Goal: Feedback & Contribution: Leave review/rating

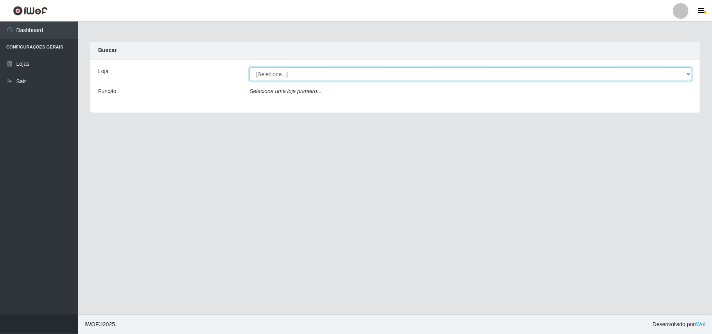
click at [690, 74] on select "[Selecione...] Bemais Supermercados - B11 Manaíra" at bounding box center [470, 74] width 442 height 14
select select "409"
click at [249, 67] on select "[Selecione...] Bemais Supermercados - B11 Manaíra" at bounding box center [470, 74] width 442 height 14
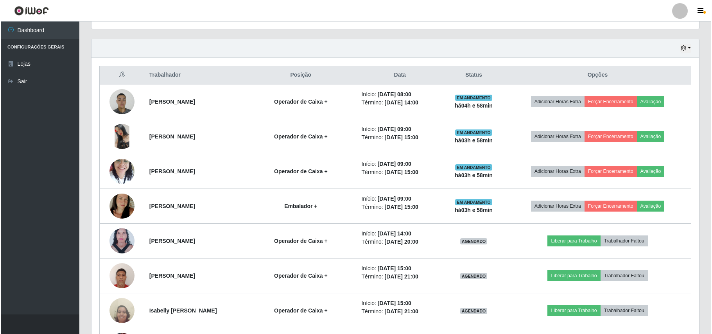
scroll to position [240, 0]
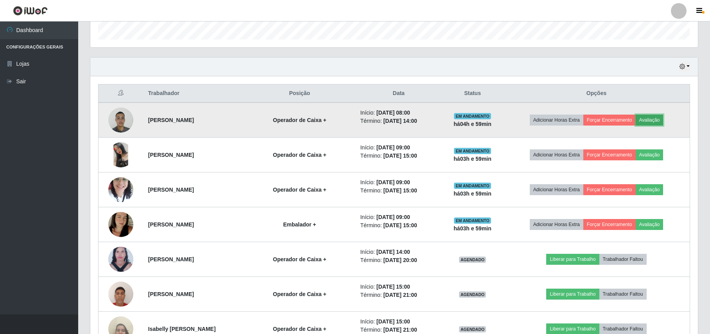
click at [657, 118] on button "Avaliação" at bounding box center [649, 120] width 28 height 11
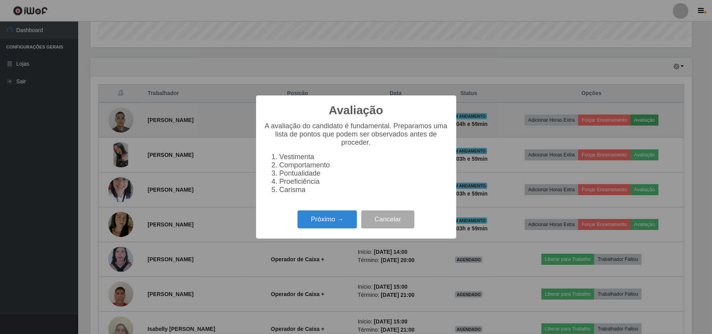
scroll to position [163, 601]
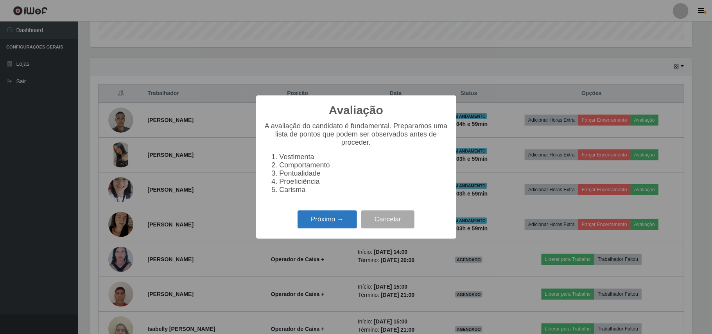
click at [333, 226] on button "Próximo →" at bounding box center [326, 219] width 59 height 18
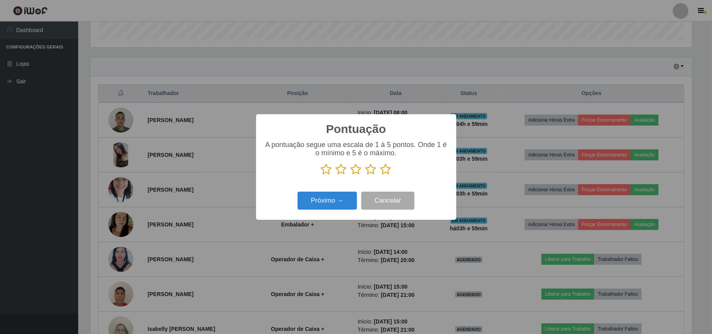
scroll to position [390654, 390215]
click at [331, 202] on button "Próximo →" at bounding box center [326, 200] width 59 height 18
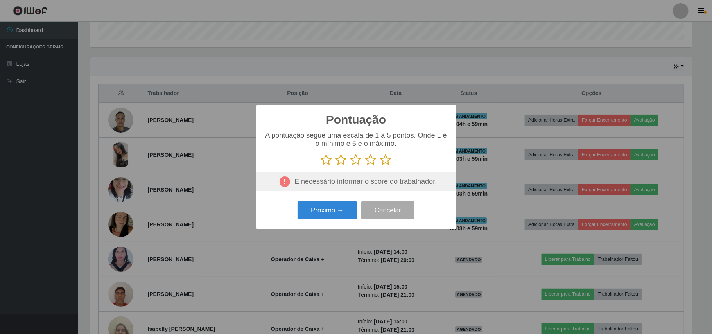
click at [387, 160] on icon at bounding box center [385, 160] width 11 height 12
click at [380, 166] on input "radio" at bounding box center [380, 166] width 0 height 0
click at [331, 213] on button "Próximo →" at bounding box center [326, 210] width 59 height 18
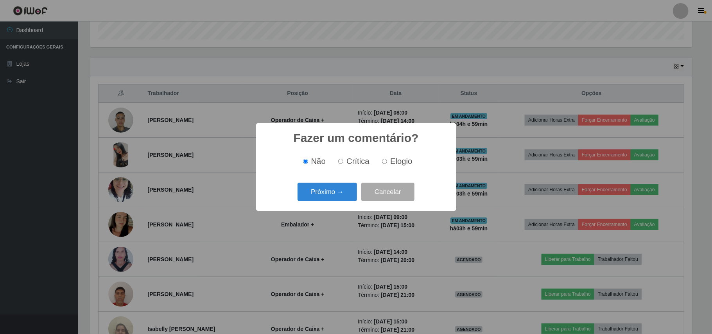
click at [385, 163] on input "Elogio" at bounding box center [384, 161] width 5 height 5
radio input "true"
click at [339, 196] on button "Próximo →" at bounding box center [326, 192] width 59 height 18
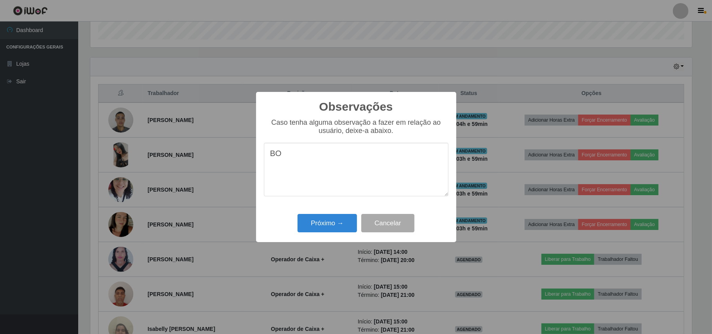
type textarea "B"
type textarea "O"
drag, startPoint x: 404, startPoint y: 157, endPoint x: 269, endPoint y: 169, distance: 135.4
click at [269, 169] on textarea "PONTUALIDADE E BOM DESEMPENHO" at bounding box center [356, 170] width 184 height 54
type textarea "PONTUALIDADE E BOM DESEMPENHO"
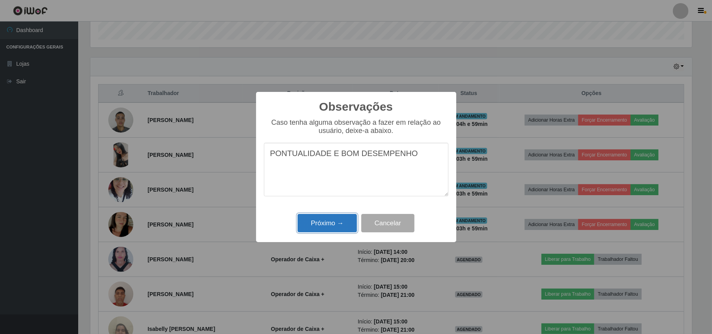
click at [324, 224] on button "Próximo →" at bounding box center [326, 223] width 59 height 18
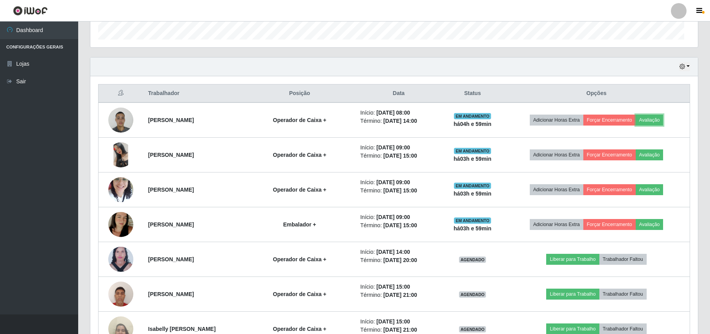
scroll to position [163, 607]
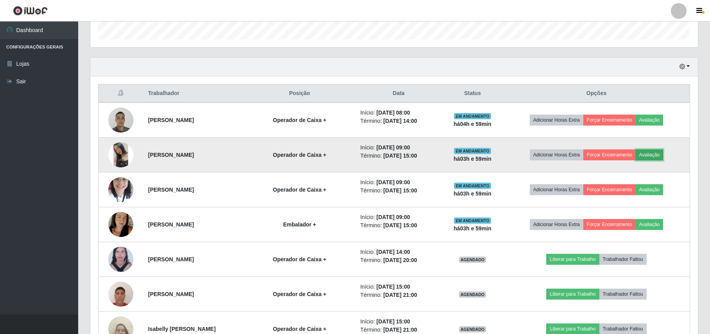
click at [657, 155] on button "Avaliação" at bounding box center [649, 154] width 28 height 11
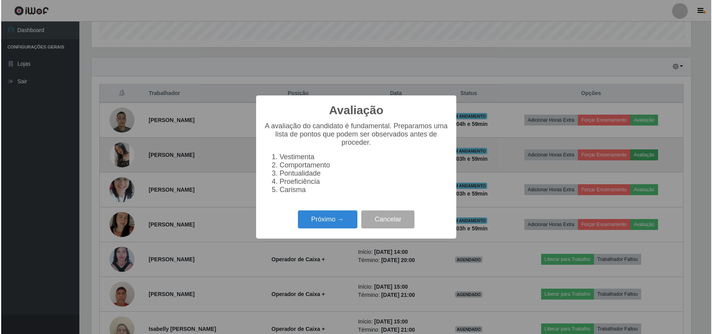
scroll to position [163, 601]
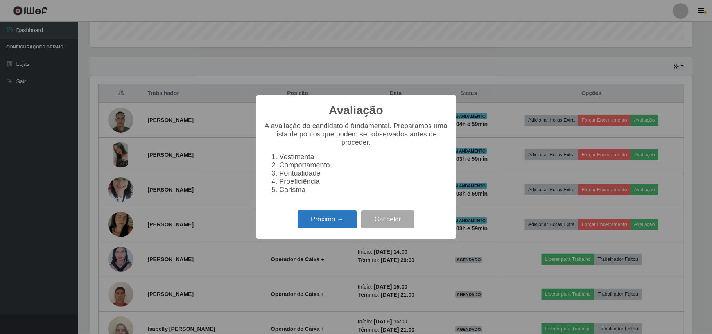
click at [336, 221] on button "Próximo →" at bounding box center [326, 219] width 59 height 18
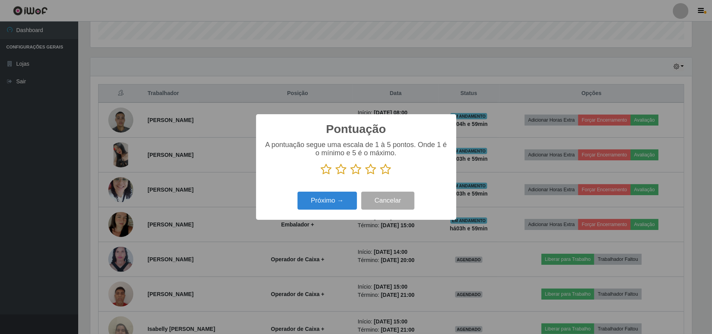
scroll to position [390654, 390215]
click at [384, 171] on icon at bounding box center [385, 169] width 11 height 12
click at [380, 175] on input "radio" at bounding box center [380, 175] width 0 height 0
click at [341, 202] on button "Próximo →" at bounding box center [326, 200] width 59 height 18
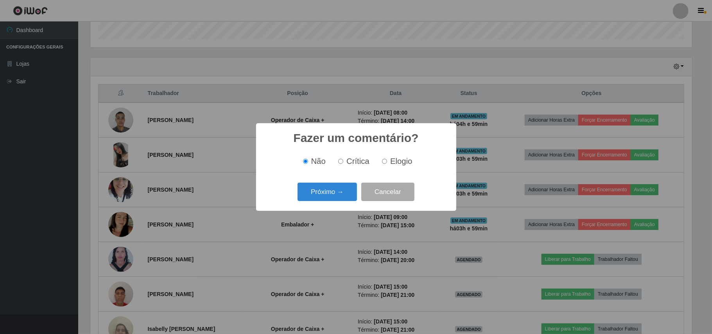
click at [385, 161] on input "Elogio" at bounding box center [384, 161] width 5 height 5
radio input "true"
click at [340, 192] on button "Próximo →" at bounding box center [326, 192] width 59 height 18
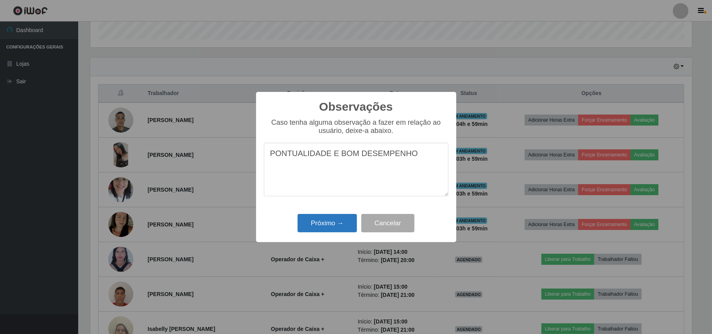
type textarea "PONTUALIDADE E BOM DESEMPENHO"
click at [350, 226] on button "Próximo →" at bounding box center [326, 223] width 59 height 18
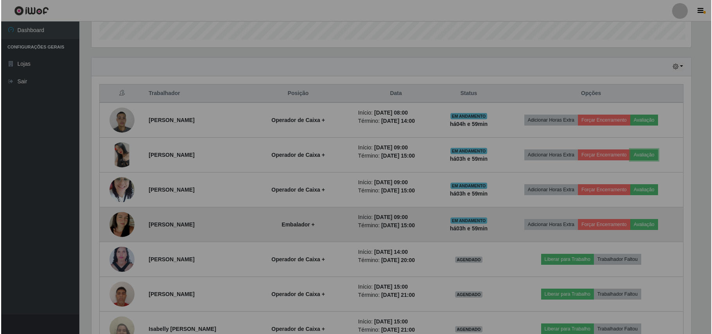
scroll to position [163, 607]
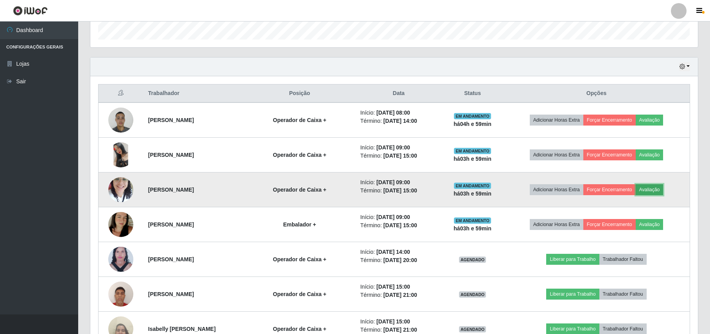
click at [660, 193] on button "Avaliação" at bounding box center [649, 189] width 28 height 11
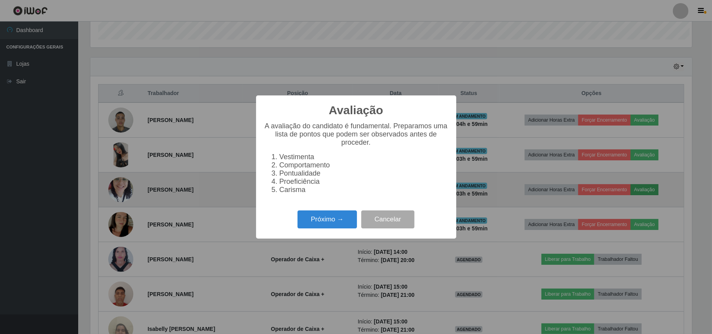
scroll to position [163, 601]
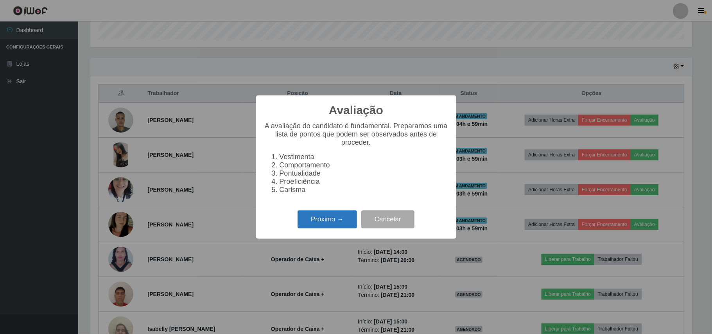
click at [330, 224] on button "Próximo →" at bounding box center [326, 219] width 59 height 18
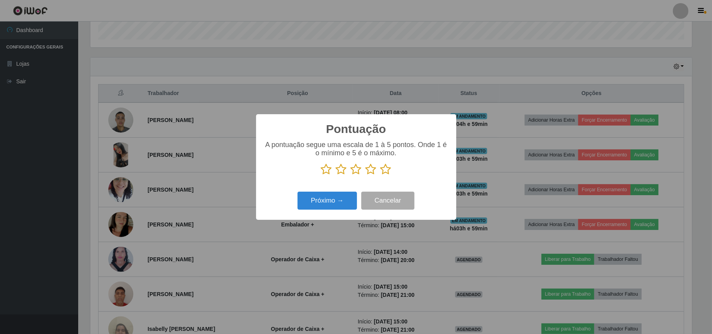
scroll to position [390654, 390215]
drag, startPoint x: 387, startPoint y: 168, endPoint x: 382, endPoint y: 170, distance: 4.6
click at [385, 169] on icon at bounding box center [385, 169] width 11 height 12
click at [380, 175] on input "radio" at bounding box center [380, 175] width 0 height 0
click at [325, 203] on button "Próximo →" at bounding box center [326, 200] width 59 height 18
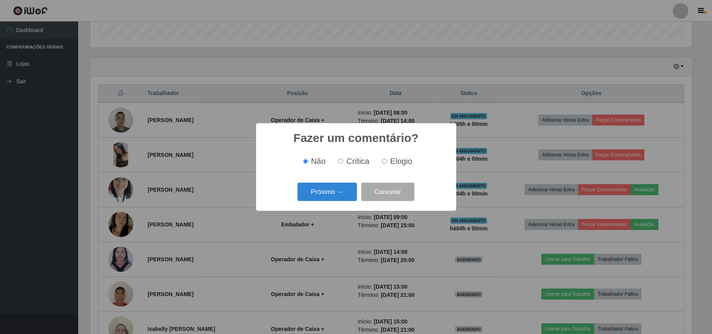
drag, startPoint x: 385, startPoint y: 160, endPoint x: 337, endPoint y: 193, distance: 57.9
click at [383, 160] on input "Elogio" at bounding box center [384, 161] width 5 height 5
radio input "true"
click at [324, 197] on button "Próximo →" at bounding box center [326, 192] width 59 height 18
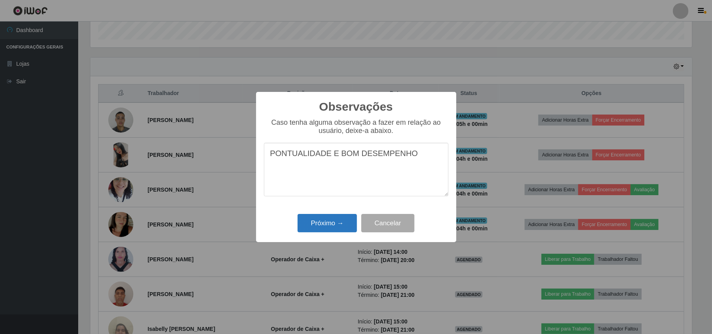
type textarea "PONTUALIDADE E BOM DESEMPENHO"
click at [336, 221] on button "Próximo →" at bounding box center [326, 223] width 59 height 18
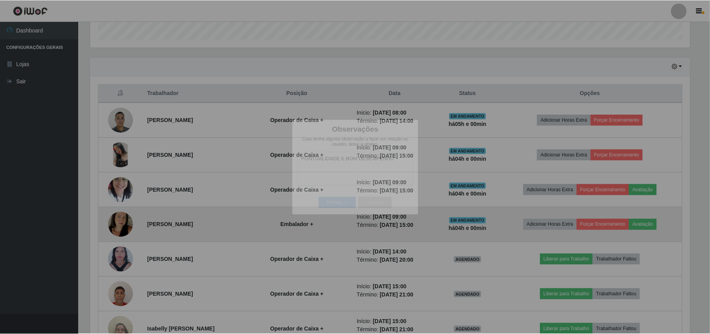
scroll to position [163, 607]
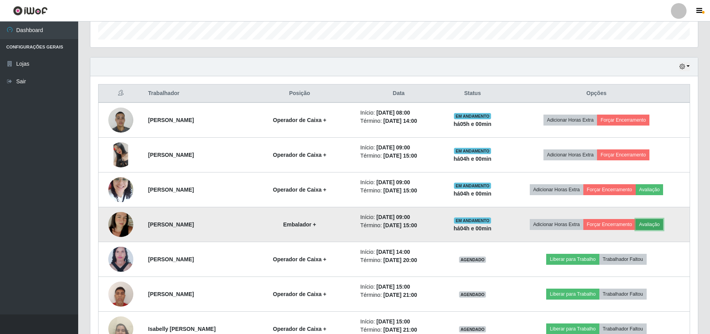
click at [657, 229] on button "Avaliação" at bounding box center [649, 224] width 28 height 11
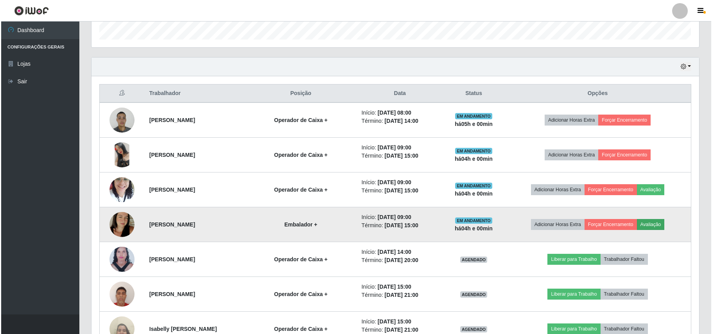
scroll to position [163, 601]
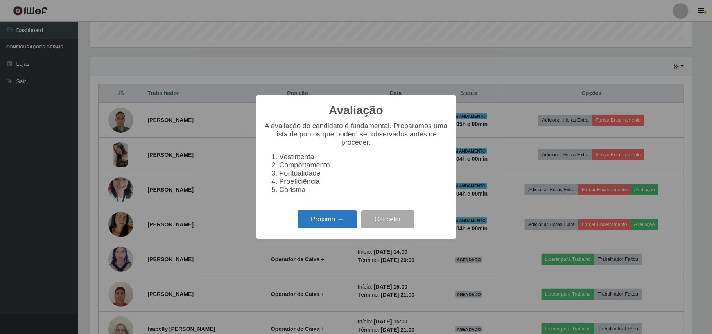
click at [315, 229] on button "Próximo →" at bounding box center [326, 219] width 59 height 18
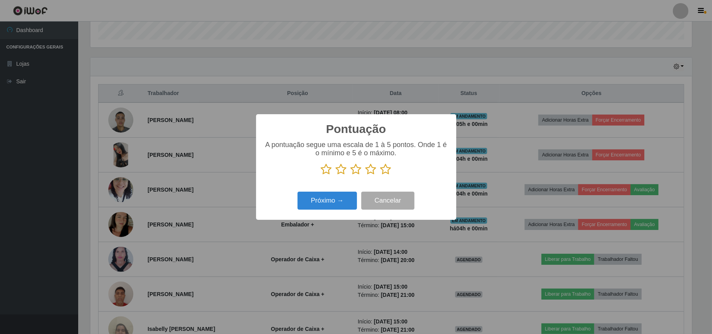
drag, startPoint x: 383, startPoint y: 163, endPoint x: 385, endPoint y: 174, distance: 11.5
click at [383, 165] on div "A pontuação segue uma escala de 1 à 5 pontos. Onde 1 é o mínimo e 5 é o máximo." at bounding box center [356, 158] width 184 height 34
click at [385, 174] on icon at bounding box center [385, 169] width 11 height 12
click at [380, 175] on input "radio" at bounding box center [380, 175] width 0 height 0
click at [347, 199] on button "Próximo →" at bounding box center [326, 200] width 59 height 18
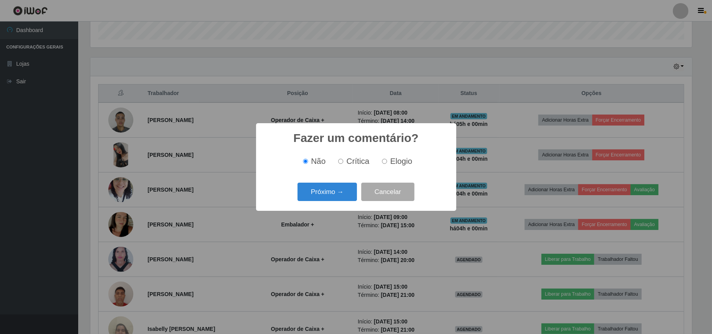
drag, startPoint x: 383, startPoint y: 160, endPoint x: 380, endPoint y: 166, distance: 7.0
click at [383, 161] on input "Elogio" at bounding box center [384, 161] width 5 height 5
radio input "true"
click at [344, 195] on button "Próximo →" at bounding box center [326, 192] width 59 height 18
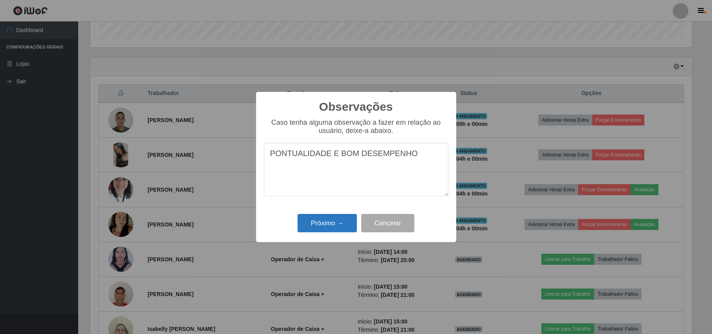
type textarea "PONTUALIDADE E BOM DESEMPENHO"
click at [343, 226] on button "Próximo →" at bounding box center [326, 223] width 59 height 18
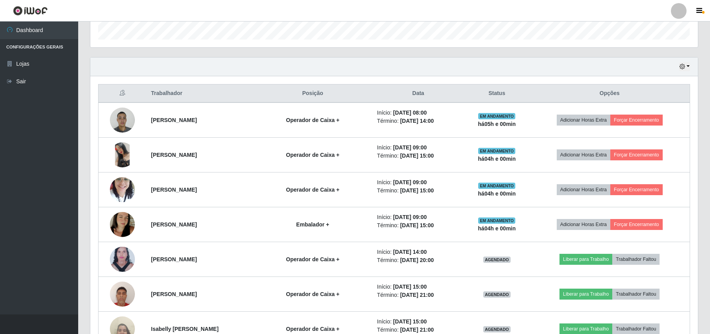
scroll to position [292, 0]
